Goal: Task Accomplishment & Management: Complete application form

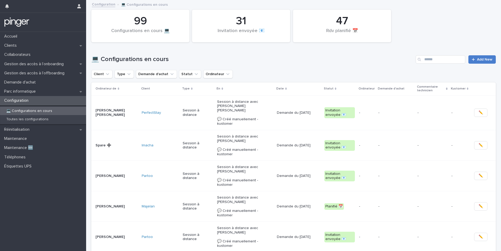
click at [484, 62] on link "Add New" at bounding box center [481, 59] width 27 height 8
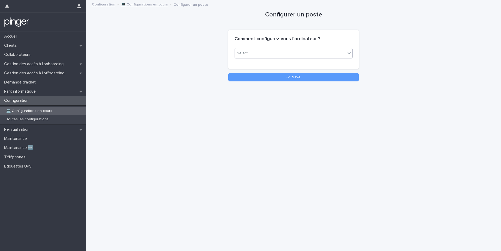
click at [307, 54] on div "Select..." at bounding box center [290, 53] width 111 height 9
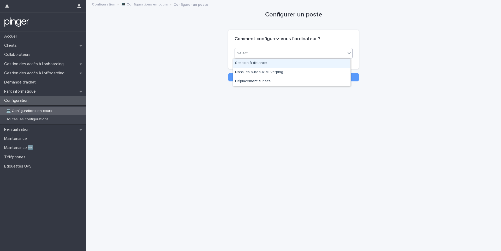
click at [261, 65] on div "Session à distance" at bounding box center [291, 63] width 117 height 9
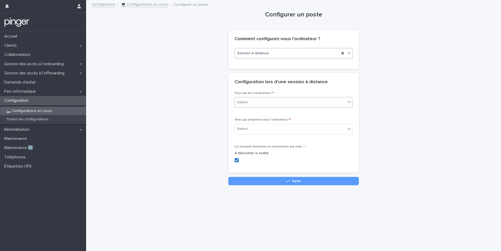
click at [260, 100] on div "Select..." at bounding box center [290, 102] width 111 height 9
click at [259, 112] on div "Collaborateur" at bounding box center [291, 112] width 117 height 9
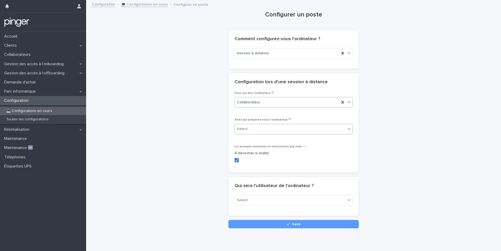
click at [270, 127] on div "Select..." at bounding box center [290, 129] width 111 height 9
type input "*********"
click at [263, 141] on div "Stéphane Le Brethon" at bounding box center [291, 139] width 117 height 9
click at [236, 160] on icon at bounding box center [236, 160] width 3 height 3
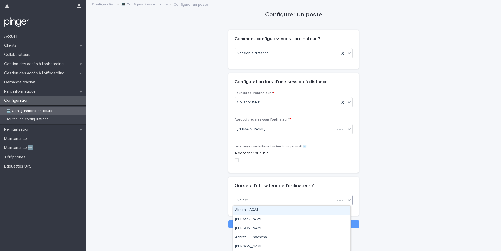
click at [277, 200] on div "Select..." at bounding box center [285, 200] width 100 height 9
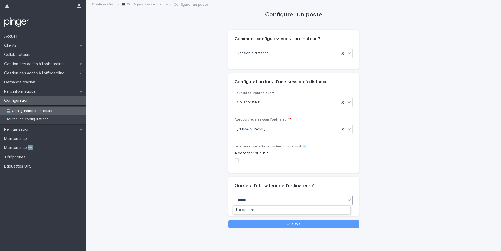
type input "*******"
click at [273, 220] on div "Stéphane Le Brethon" at bounding box center [291, 219] width 117 height 9
click at [271, 224] on button "Save" at bounding box center [293, 224] width 130 height 8
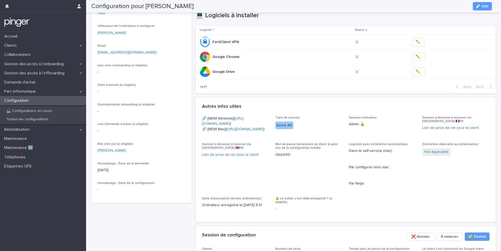
scroll to position [51, 0]
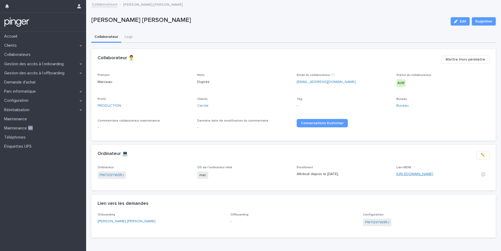
click at [409, 174] on link "[URL][DOMAIN_NAME]" at bounding box center [414, 174] width 37 height 4
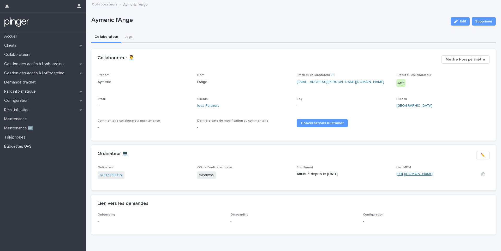
click at [410, 175] on link "https://eu.ninjarmm.com/#/deviceDashboard/3960/overview" at bounding box center [414, 174] width 37 height 4
click at [416, 175] on link "https://app.addigy.com/devices/f6ad20a5-ce90-42b7-9918-d37527ccf71c" at bounding box center [414, 174] width 37 height 4
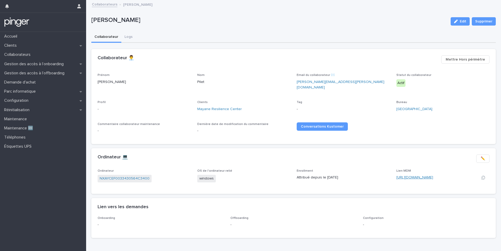
click at [424, 176] on link "[URL][DOMAIN_NAME]" at bounding box center [414, 178] width 37 height 4
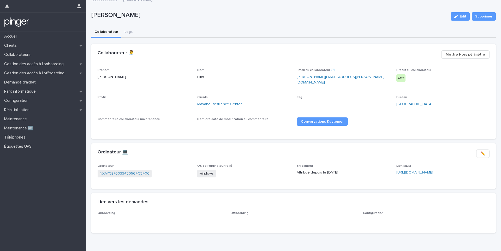
scroll to position [8, 0]
